Goal: Transaction & Acquisition: Purchase product/service

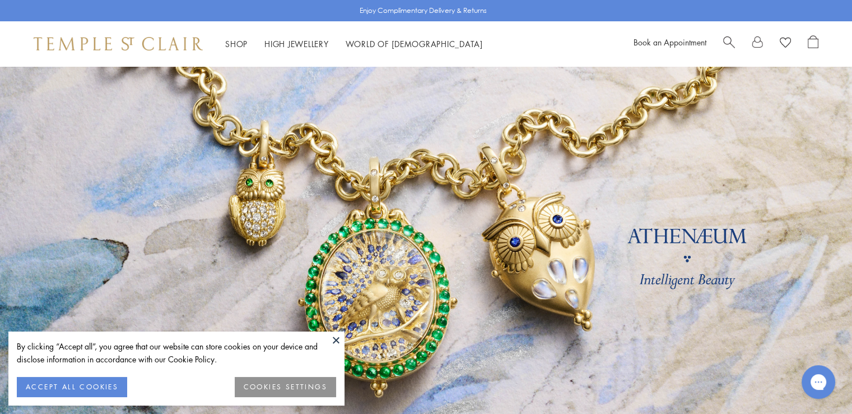
click at [336, 344] on button at bounding box center [336, 339] width 17 height 17
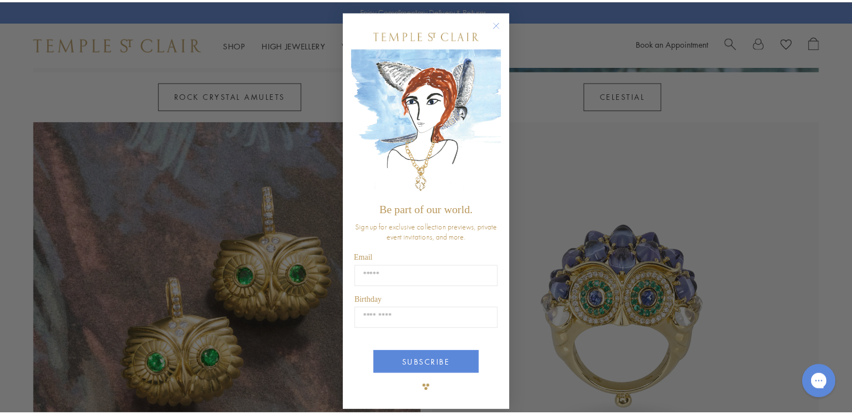
scroll to position [785, 0]
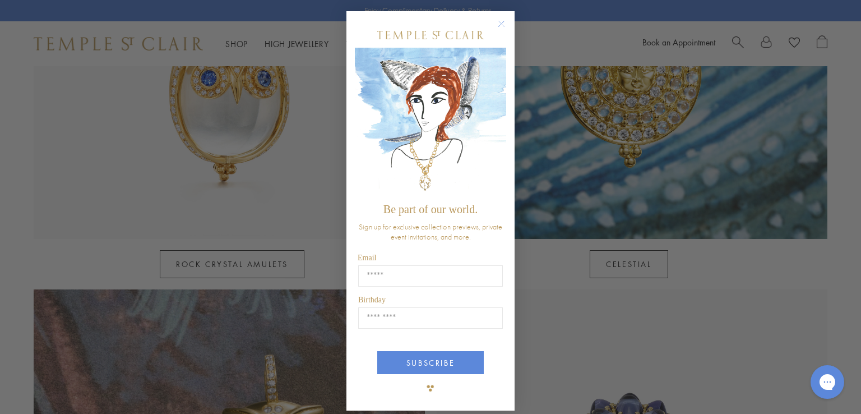
click at [495, 24] on circle "Close dialog" at bounding box center [501, 23] width 13 height 13
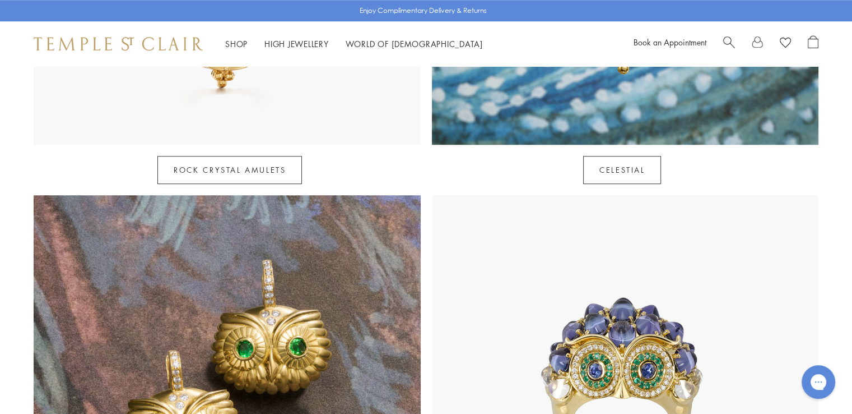
scroll to position [729, 0]
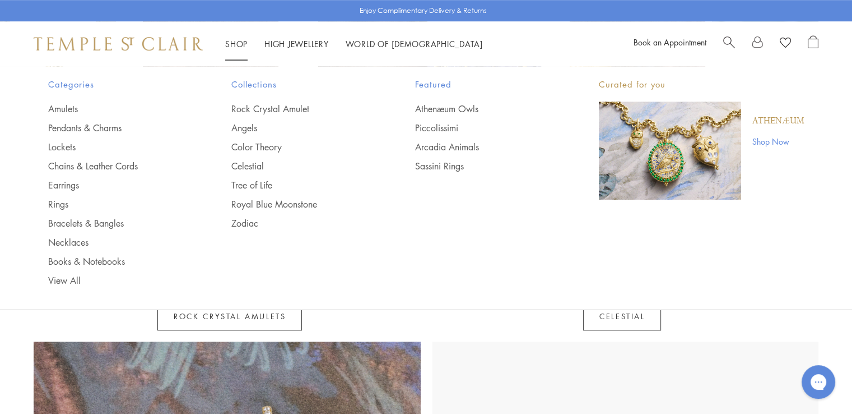
click at [230, 38] on li "Shop Shop Categories Amulets Pendants & Charms Lockets Chains & Leather Cords E…" at bounding box center [236, 44] width 22 height 14
click at [100, 128] on link "Pendants & Charms" at bounding box center [117, 128] width 139 height 12
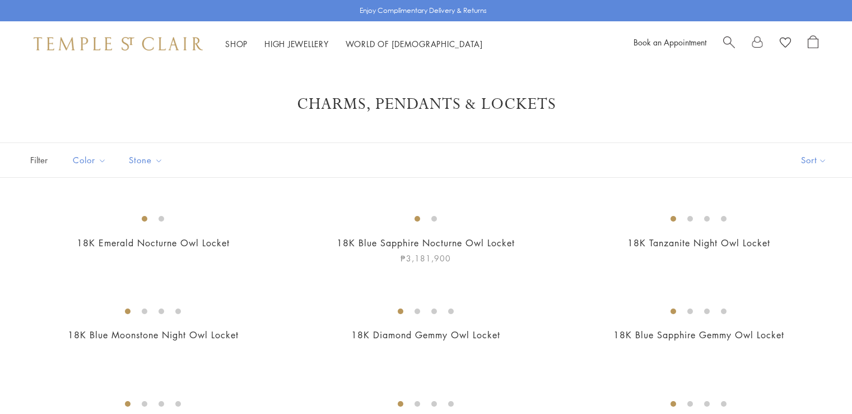
scroll to position [168, 0]
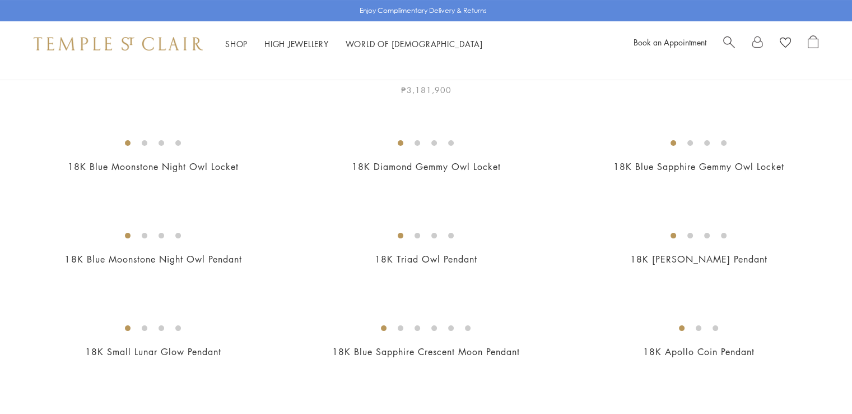
click at [0, 0] on img at bounding box center [0, 0] width 0 height 0
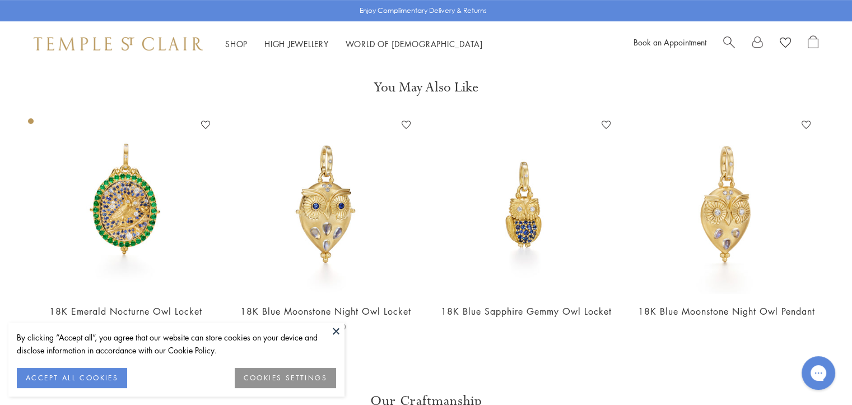
scroll to position [617, 0]
